Goal: Task Accomplishment & Management: Manage account settings

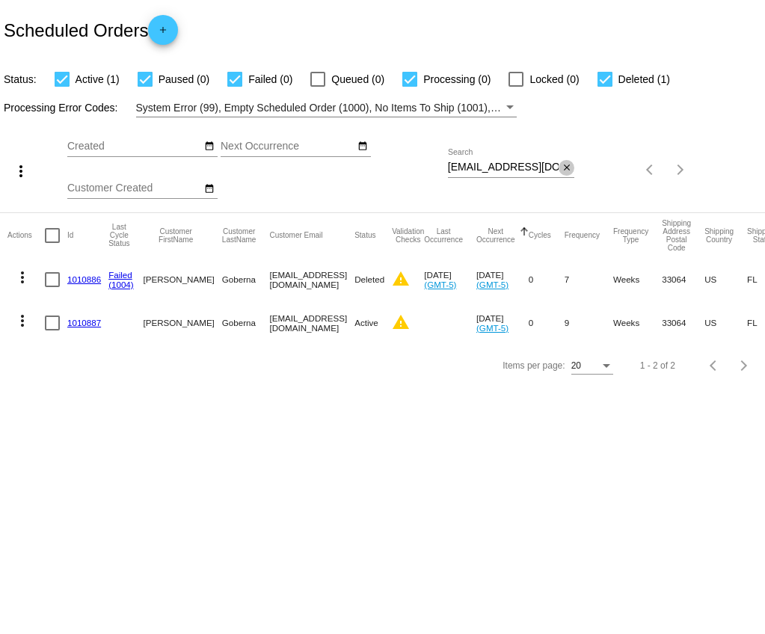
click at [563, 165] on mat-icon "close" at bounding box center [567, 168] width 10 height 12
click at [563, 165] on mat-icon "search" at bounding box center [565, 170] width 18 height 23
click at [544, 171] on input "Search" at bounding box center [511, 168] width 127 height 12
paste input "[PERSON_NAME][EMAIL_ADDRESS][DOMAIN_NAME]"
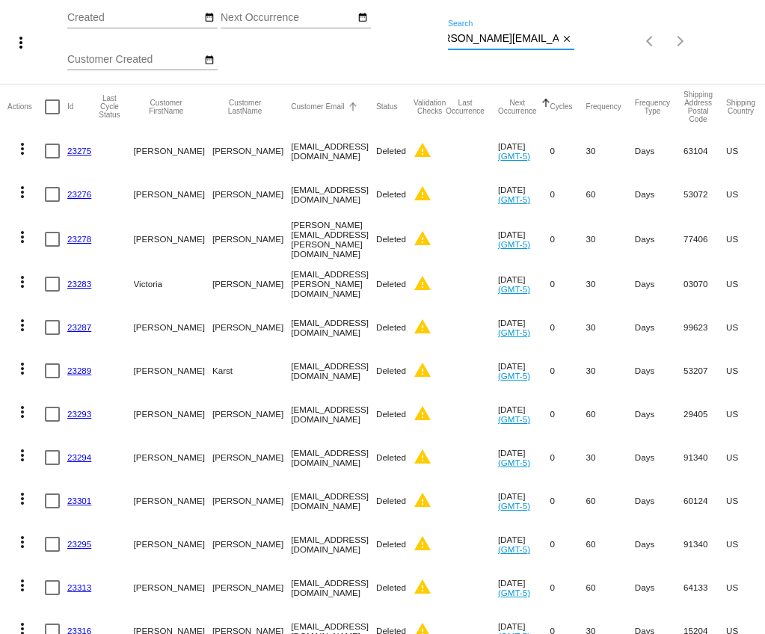
scroll to position [74, 0]
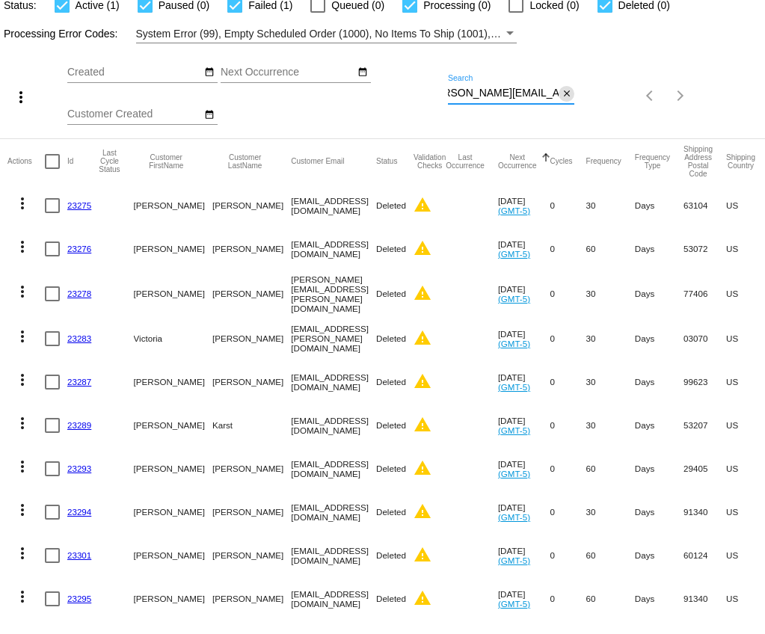
type input "[PERSON_NAME][EMAIL_ADDRESS][DOMAIN_NAME]"
click at [566, 98] on mat-icon "close" at bounding box center [567, 94] width 10 height 12
click at [566, 98] on mat-icon "search" at bounding box center [565, 96] width 18 height 23
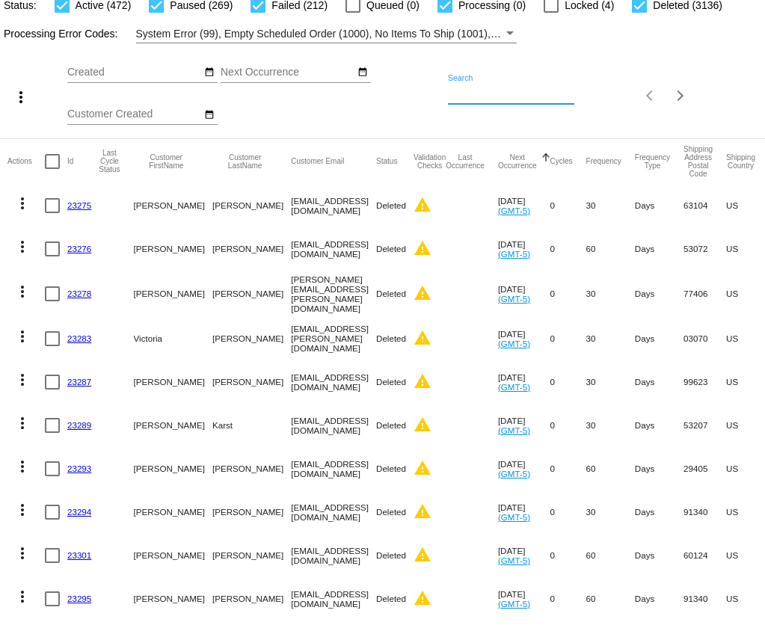
click at [538, 96] on input "Search" at bounding box center [511, 93] width 127 height 12
paste input "[PERSON_NAME][EMAIL_ADDRESS][DOMAIN_NAME]"
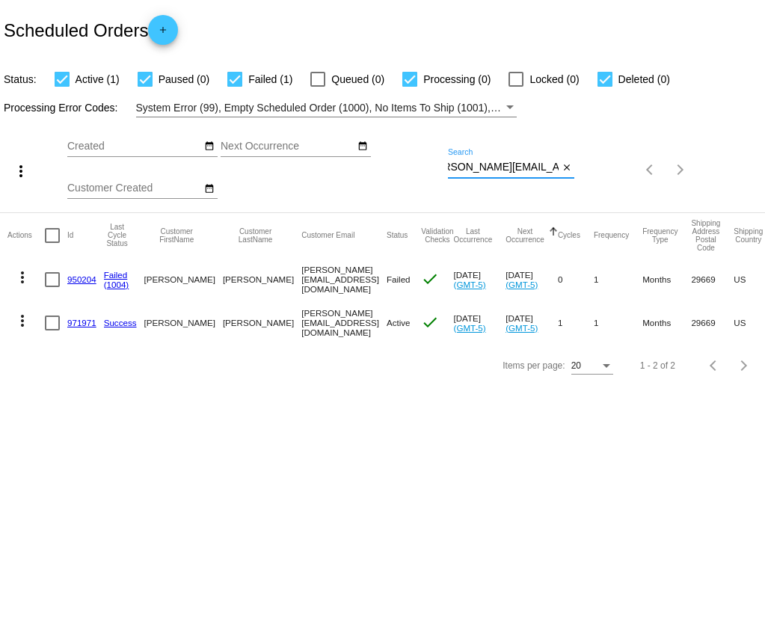
type input "[PERSON_NAME][EMAIL_ADDRESS][DOMAIN_NAME]"
click at [22, 317] on mat-icon "more_vert" at bounding box center [22, 321] width 18 height 18
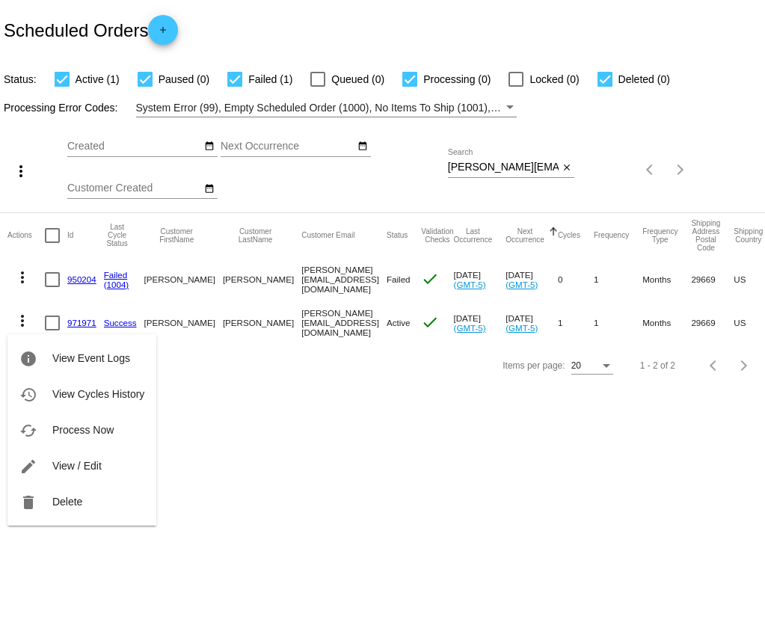
click at [538, 14] on div at bounding box center [382, 317] width 765 height 634
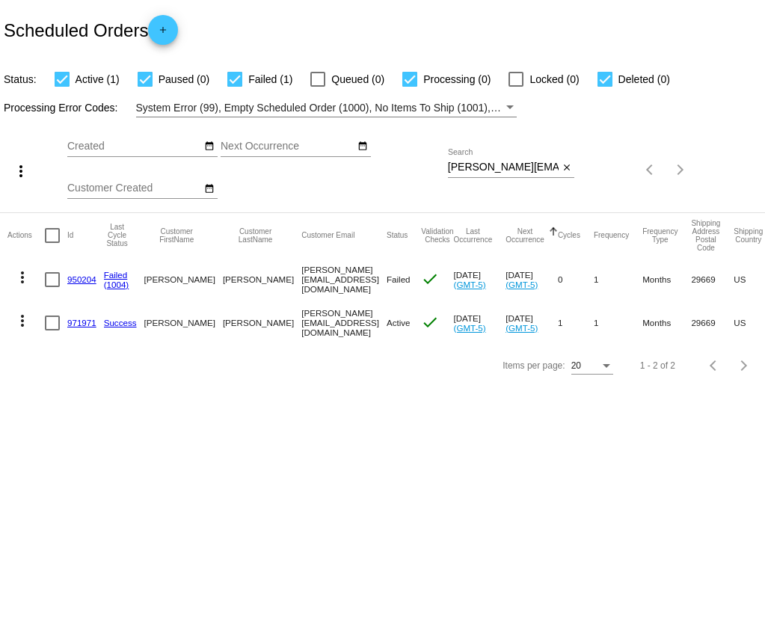
click at [82, 277] on link "950204" at bounding box center [81, 279] width 29 height 10
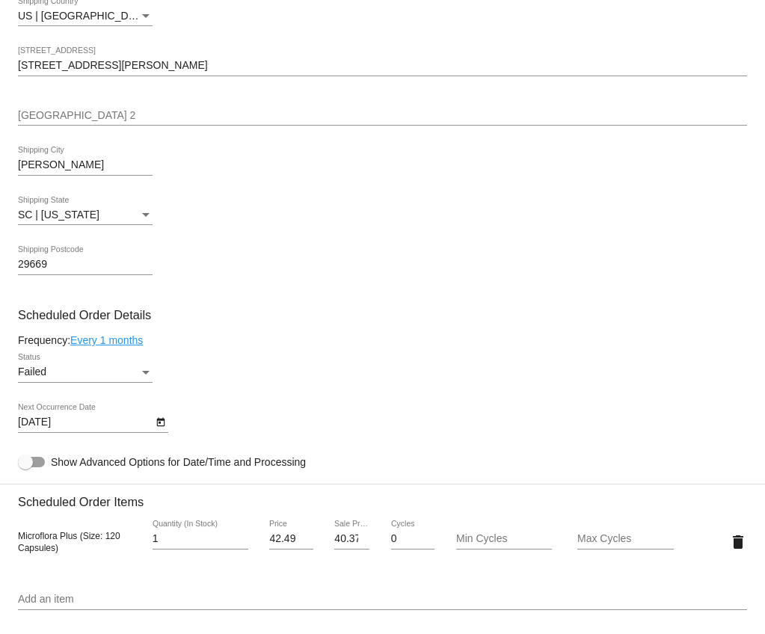
scroll to position [718, 0]
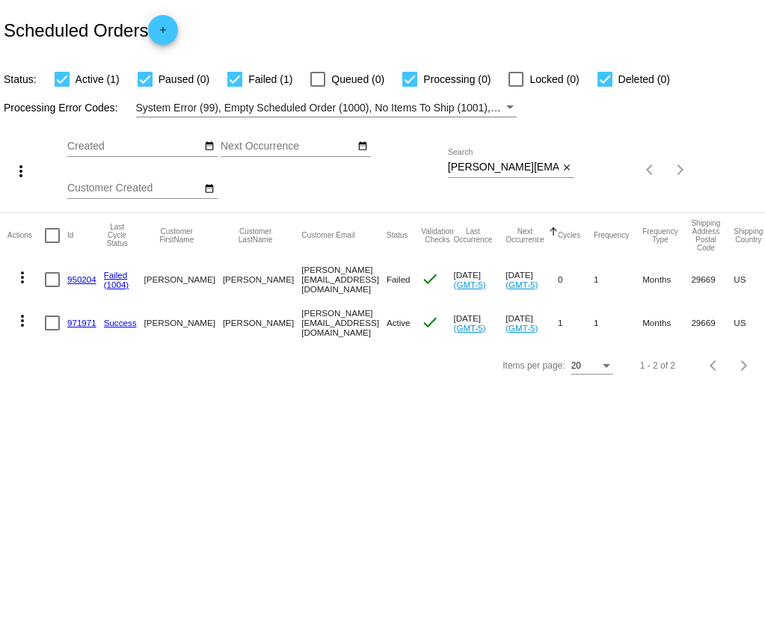
click at [89, 322] on link "971971" at bounding box center [81, 323] width 29 height 10
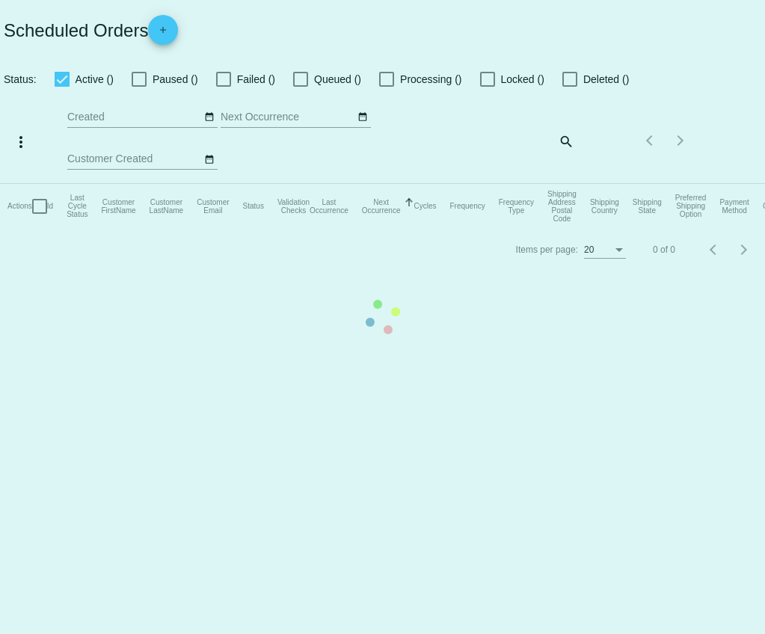
checkbox input "true"
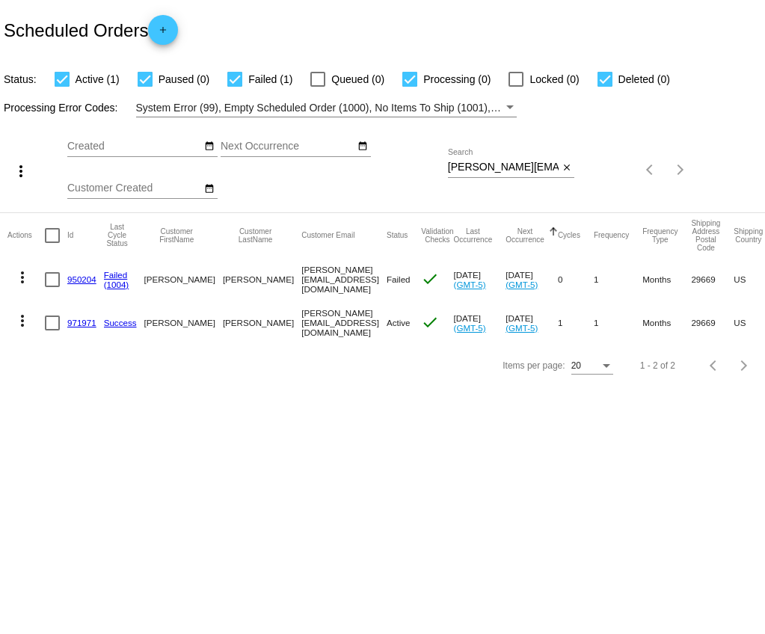
click at [19, 320] on mat-icon "more_vert" at bounding box center [22, 321] width 18 height 18
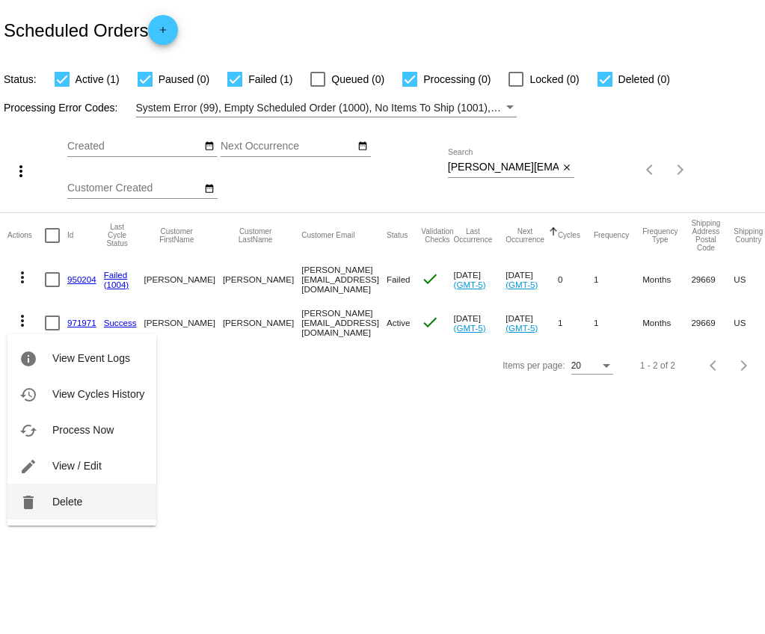
click at [76, 500] on span "Delete" at bounding box center [67, 502] width 30 height 12
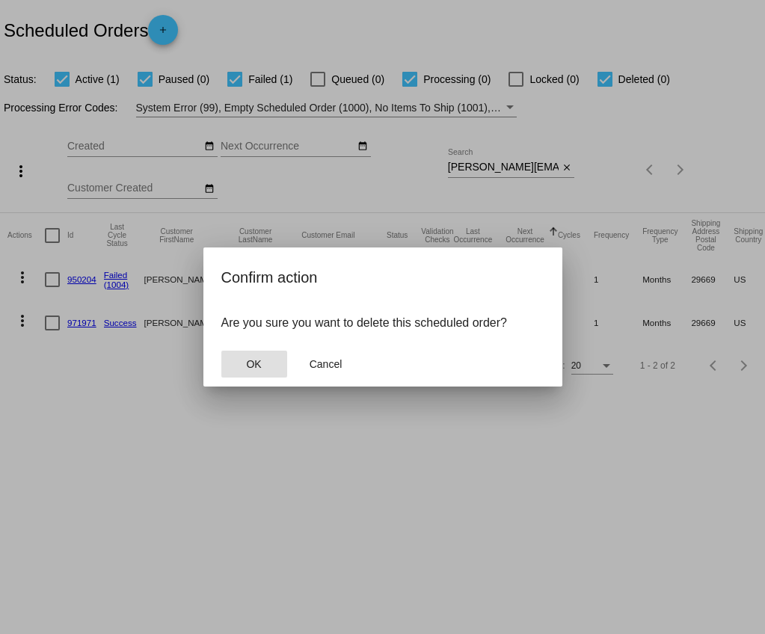
click at [257, 361] on span "OK" at bounding box center [253, 364] width 15 height 12
